Goal: Task Accomplishment & Management: Manage account settings

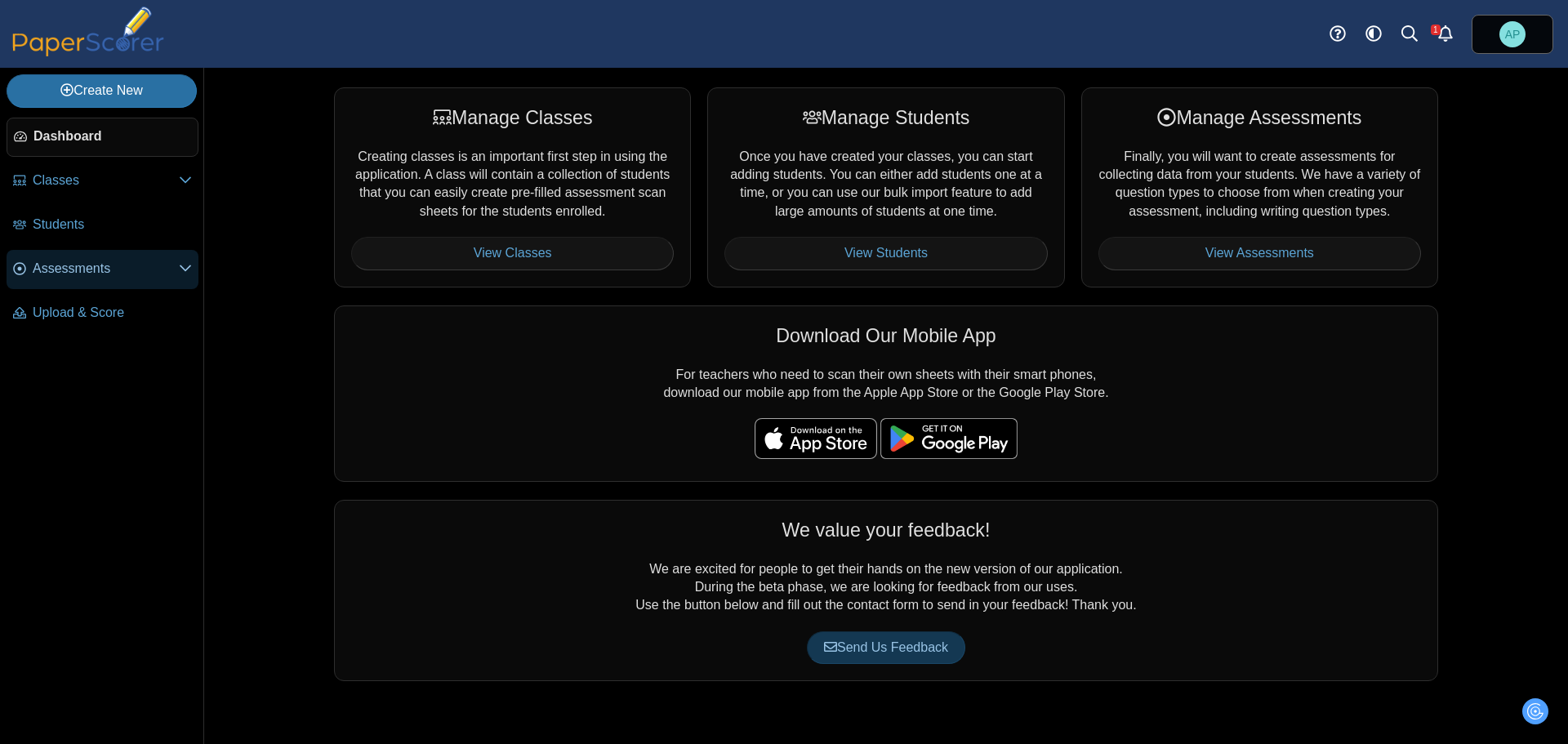
click at [94, 277] on span "Assessments" at bounding box center [105, 268] width 146 height 18
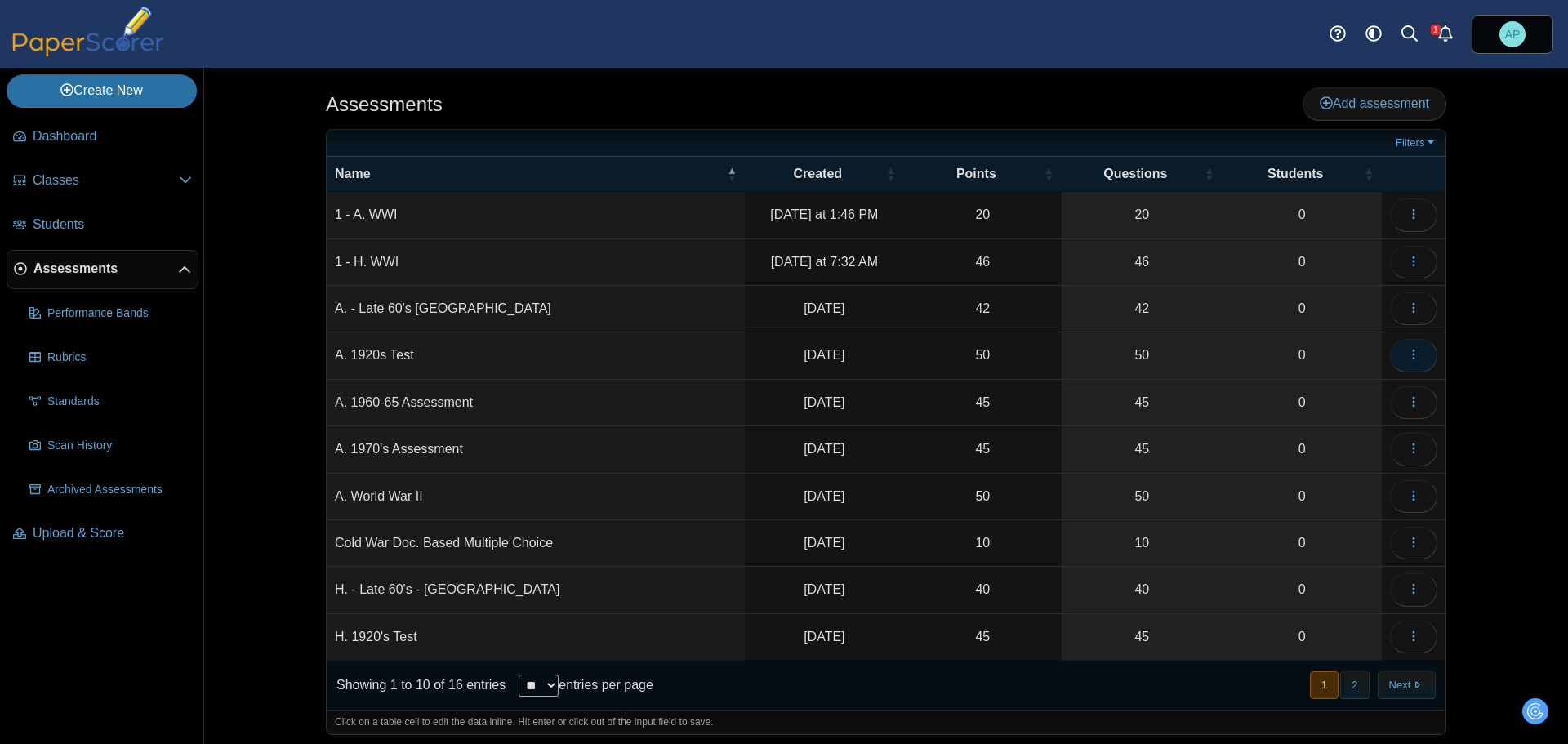
click at [1415, 358] on button "button" at bounding box center [1413, 355] width 48 height 32
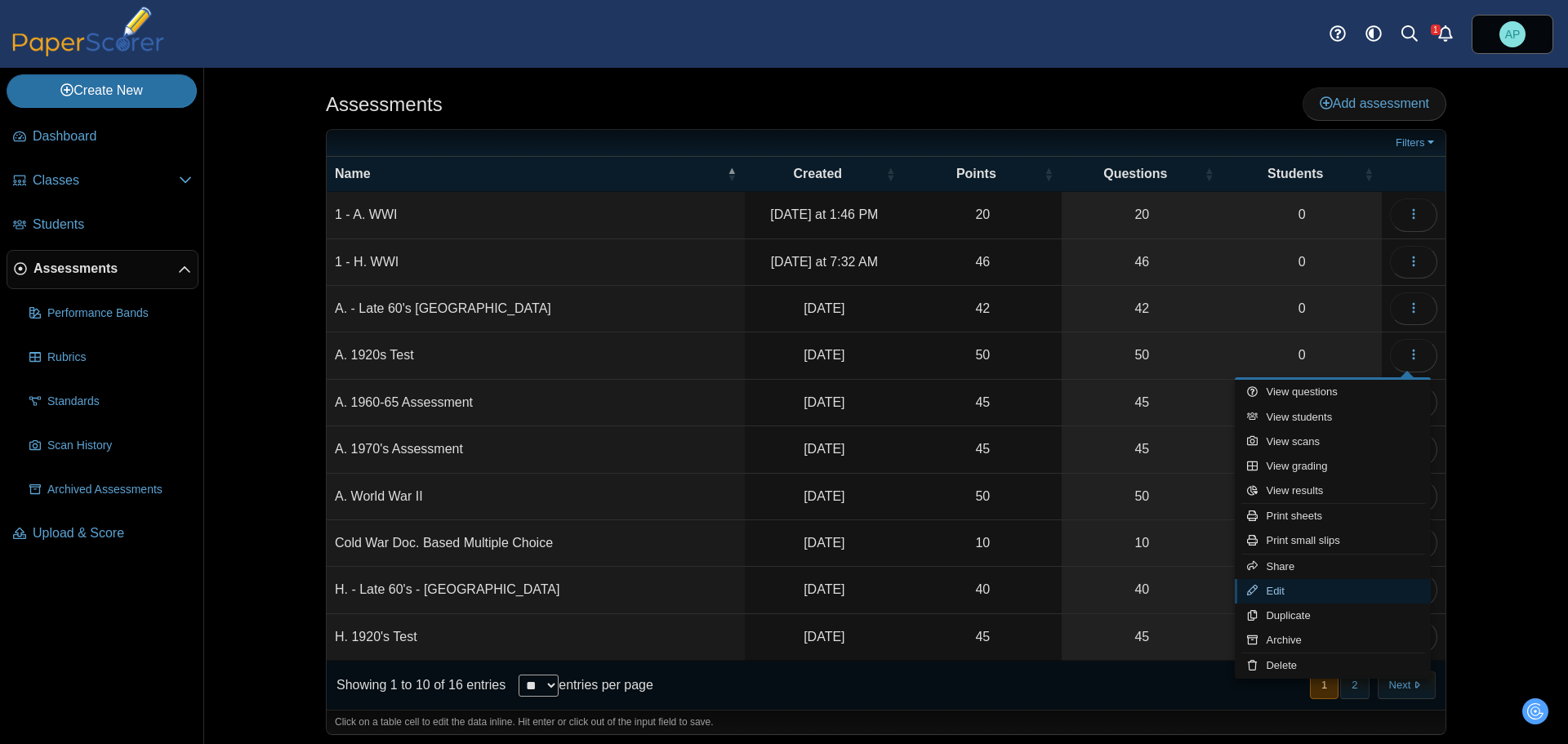
click at [1316, 594] on link "Edit" at bounding box center [1333, 591] width 196 height 25
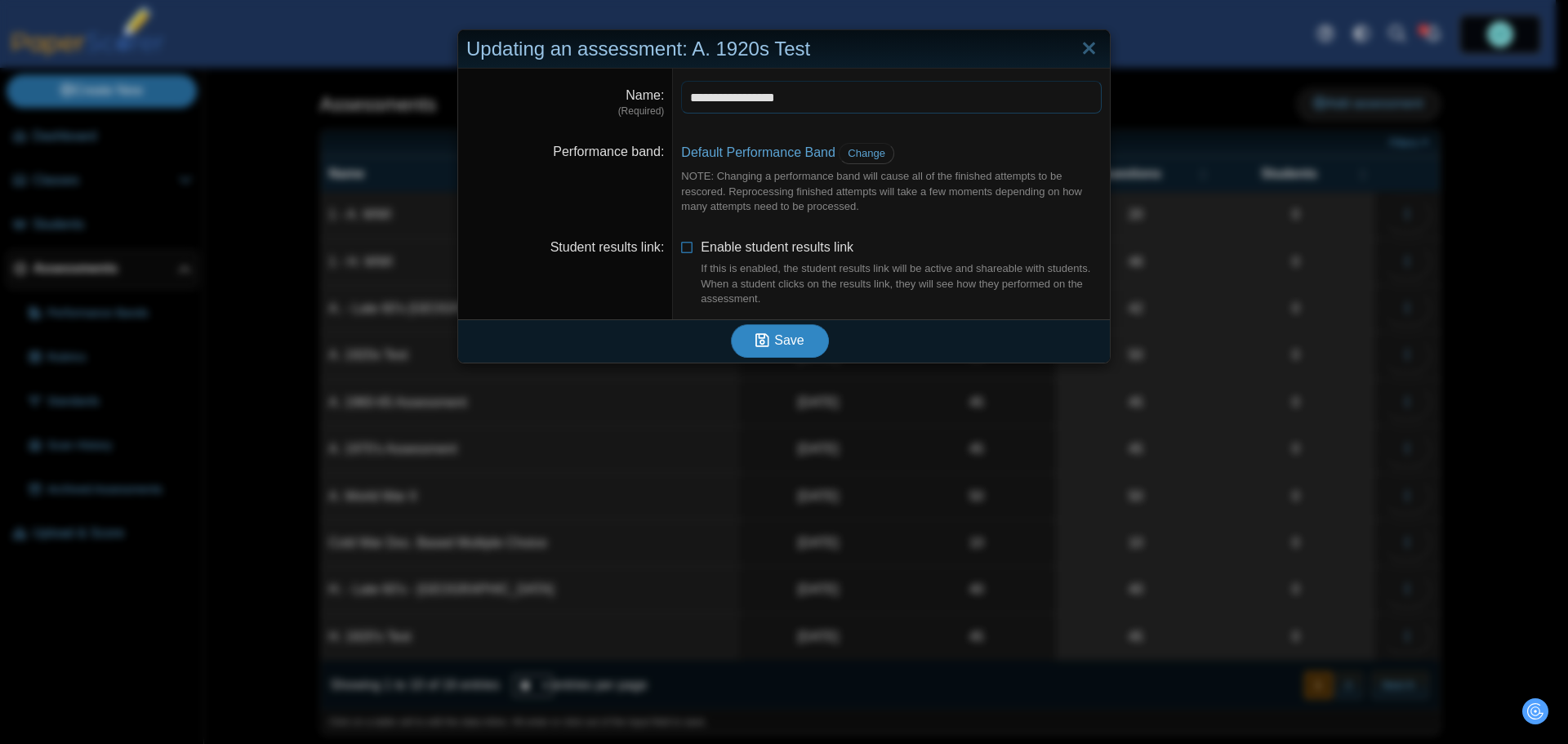
type input "**********"
click at [789, 333] on span "Save" at bounding box center [789, 340] width 30 height 14
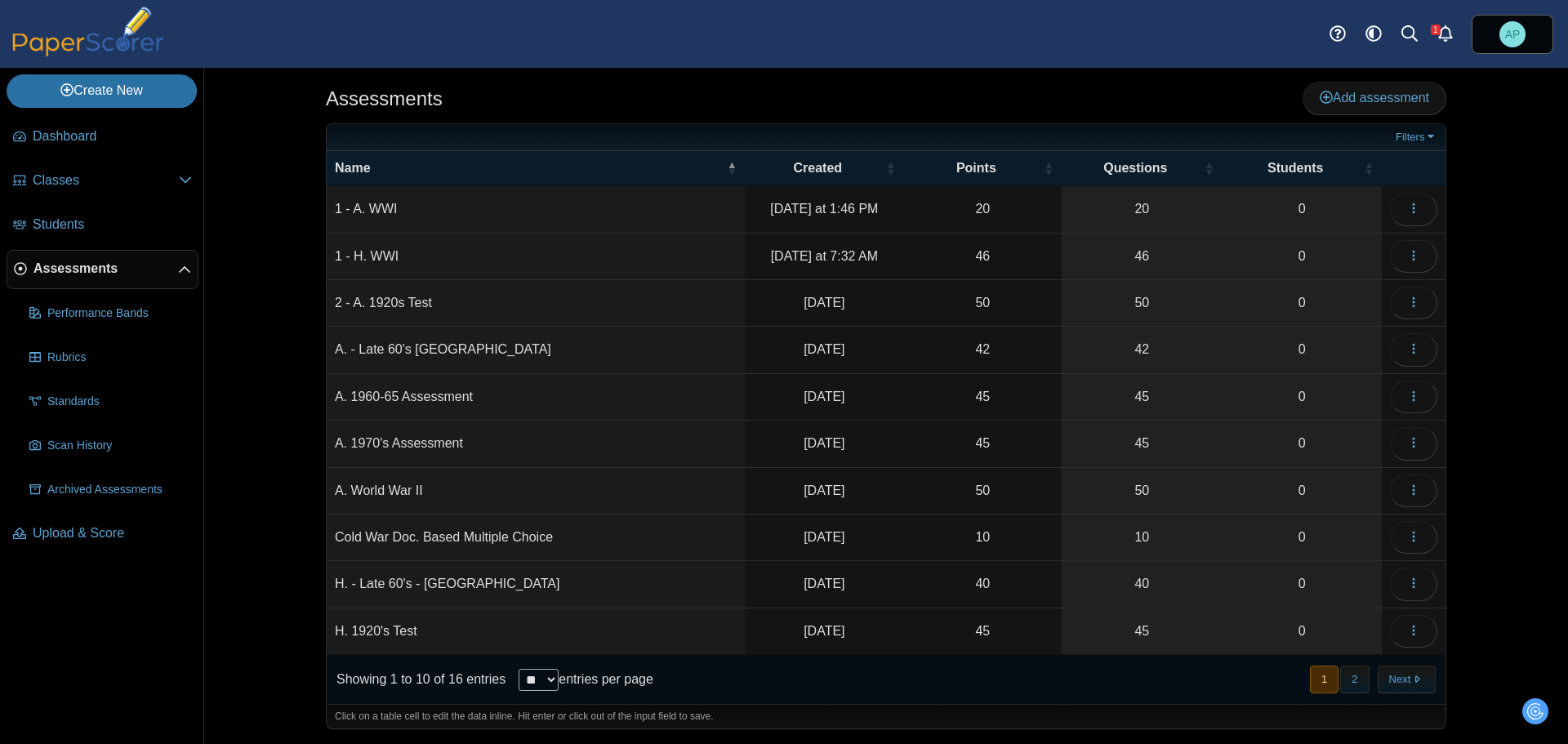
scroll to position [7, 0]
click at [1395, 628] on button "button" at bounding box center [1413, 630] width 48 height 32
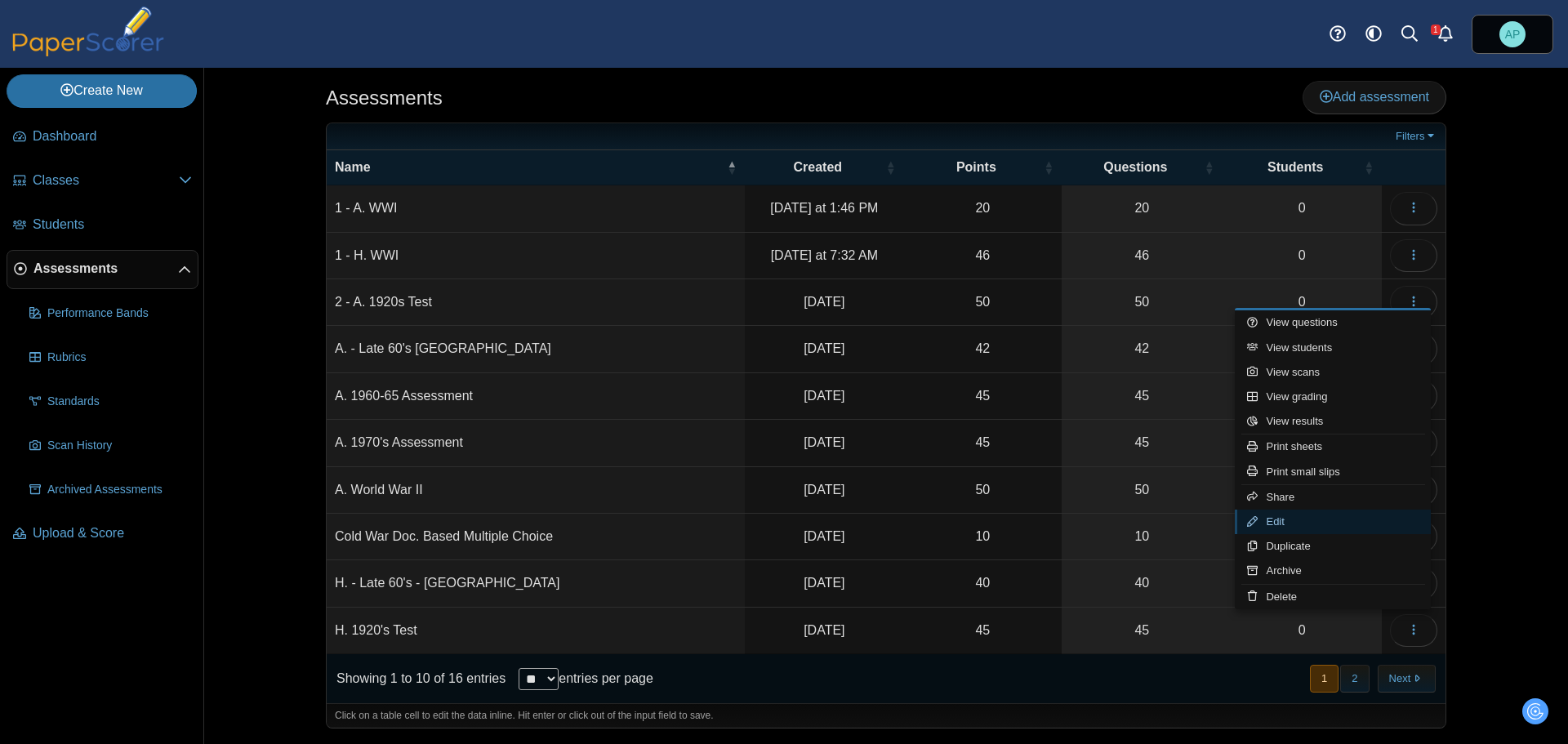
click at [1321, 524] on link "Edit" at bounding box center [1333, 521] width 196 height 25
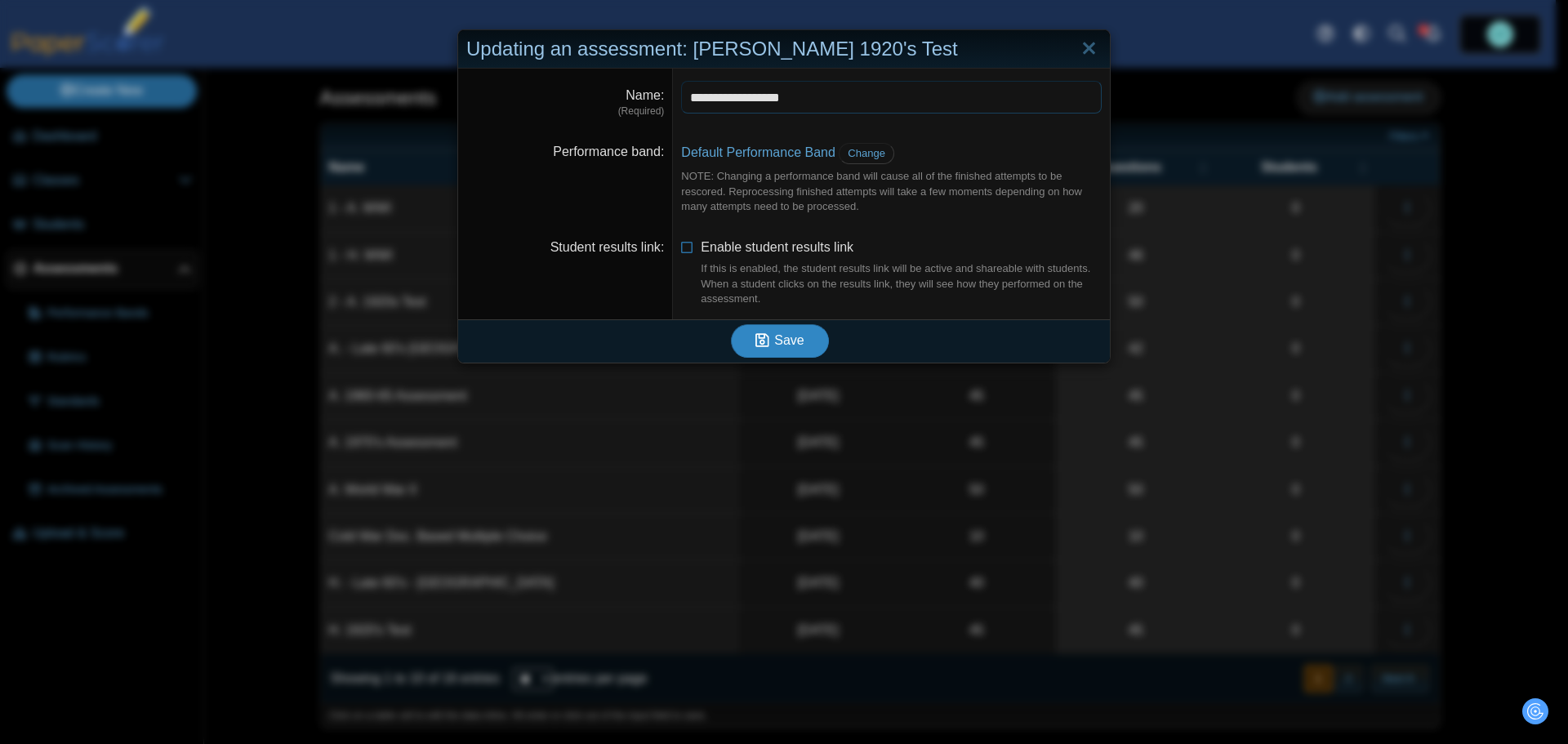
type input "**********"
click at [797, 333] on button "Save" at bounding box center [779, 340] width 98 height 32
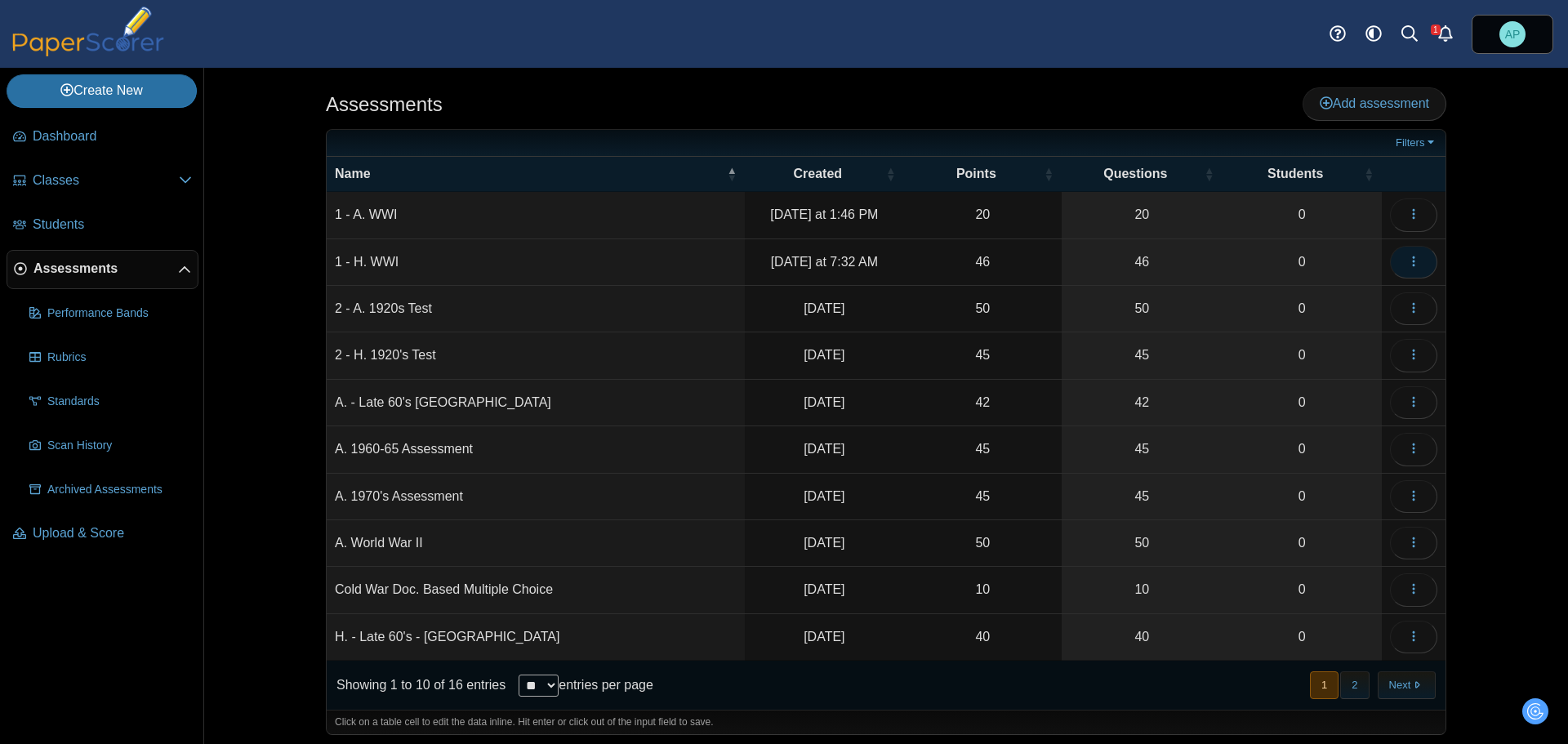
click at [1393, 266] on button "button" at bounding box center [1413, 262] width 48 height 32
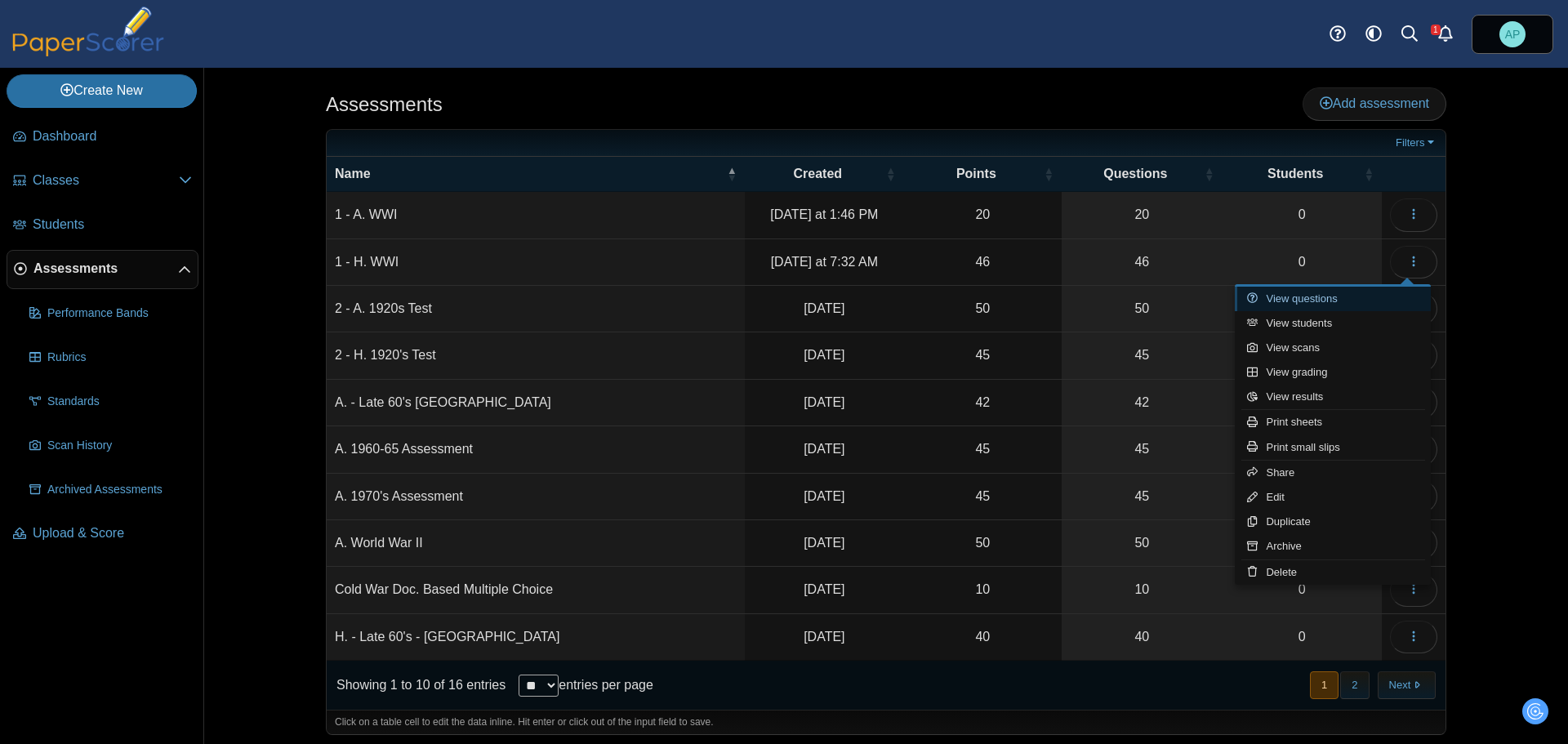
click at [1371, 298] on link "View questions" at bounding box center [1333, 298] width 196 height 25
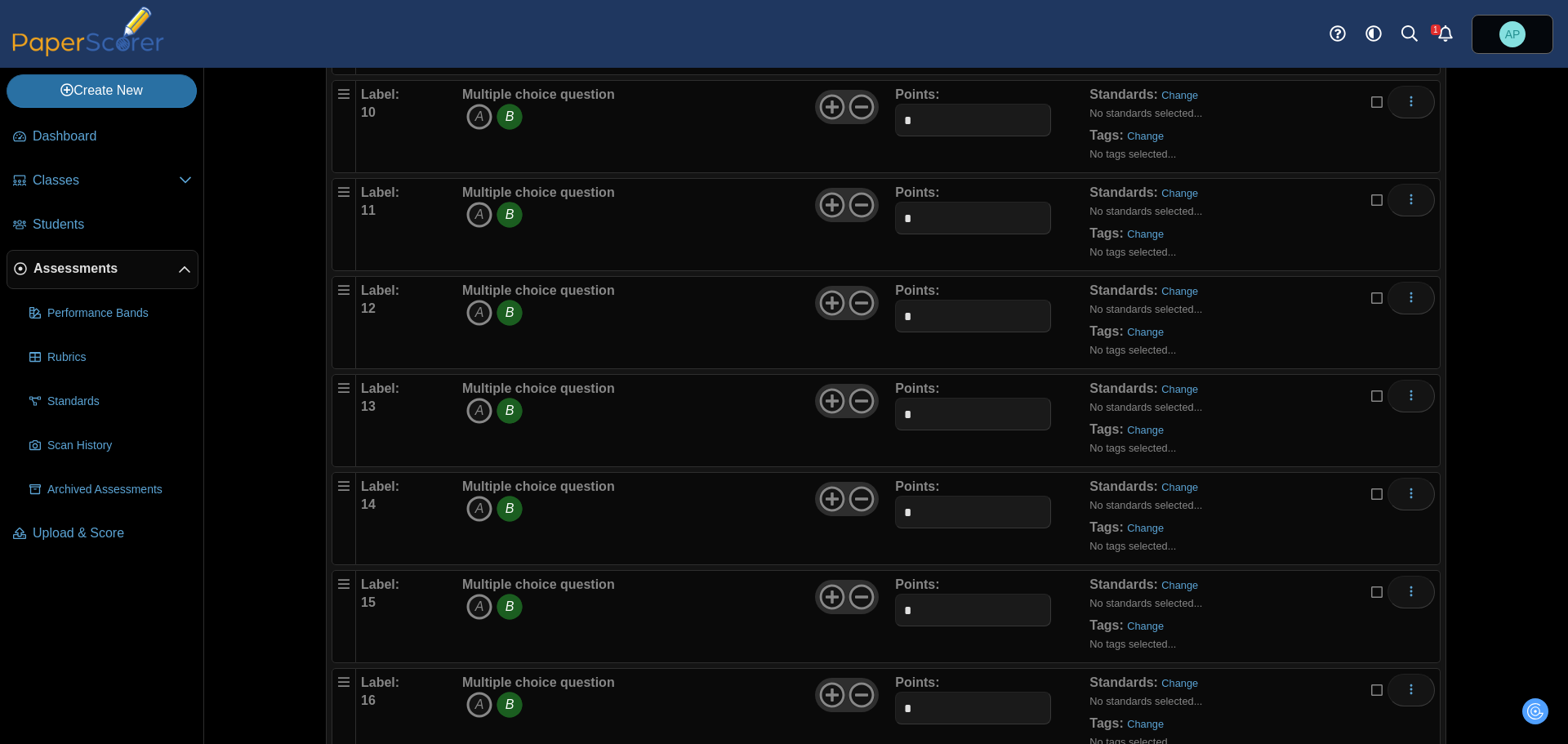
scroll to position [1307, 0]
